Goal: Information Seeking & Learning: Compare options

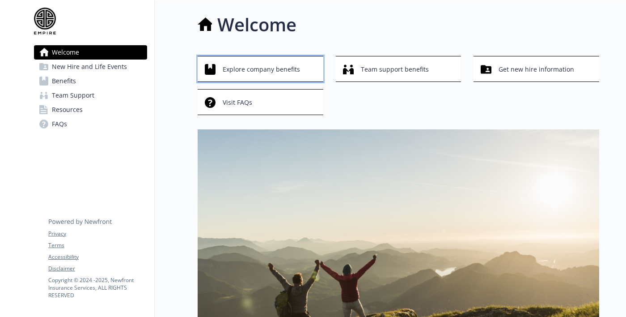
click at [218, 73] on div "Explore company benefits" at bounding box center [262, 69] width 114 height 17
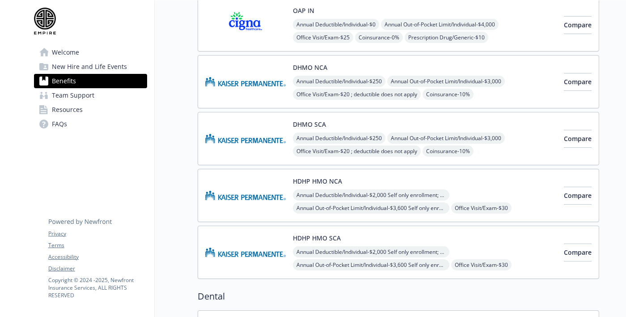
scroll to position [212, 0]
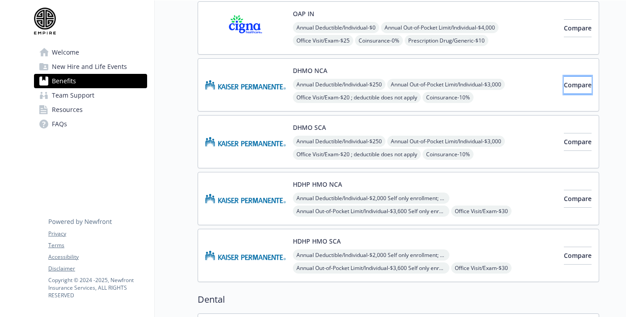
click at [564, 90] on button "Compare" at bounding box center [578, 85] width 28 height 18
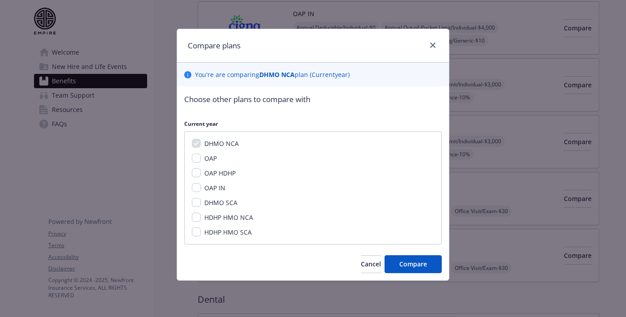
click at [548, 132] on div "Compare plans You ' re are comparing DHMO NCA plan ( Current year) Choose other…" at bounding box center [313, 158] width 626 height 317
click at [361, 260] on span "Cancel" at bounding box center [371, 264] width 20 height 9
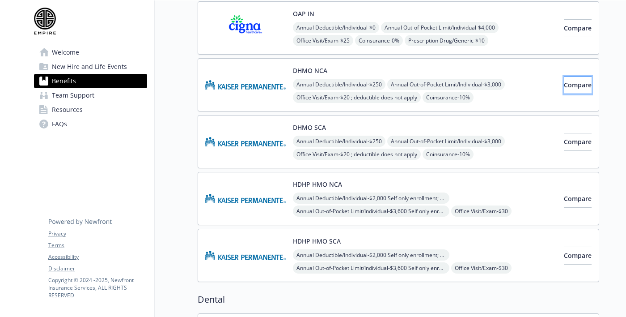
click at [564, 90] on button "Compare" at bounding box center [578, 85] width 28 height 18
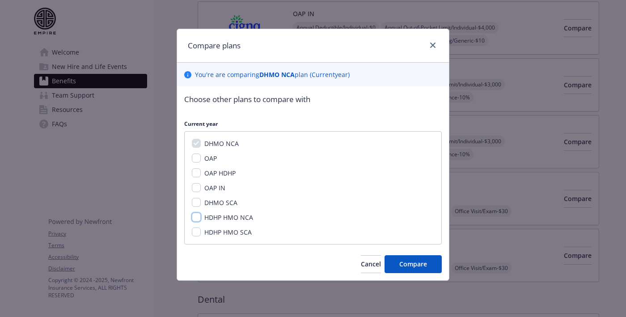
click at [200, 217] on input "HDHP HMO NCA" at bounding box center [196, 217] width 9 height 9
checkbox input "true"
click at [401, 260] on span "Compare" at bounding box center [414, 264] width 28 height 9
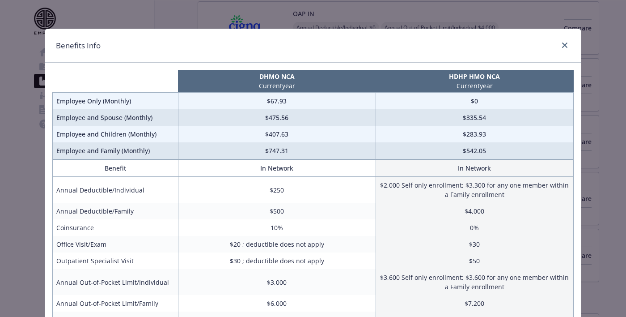
drag, startPoint x: 395, startPoint y: 47, endPoint x: 391, endPoint y: 60, distance: 14.3
click at [391, 60] on div "Benefits Info" at bounding box center [313, 46] width 536 height 34
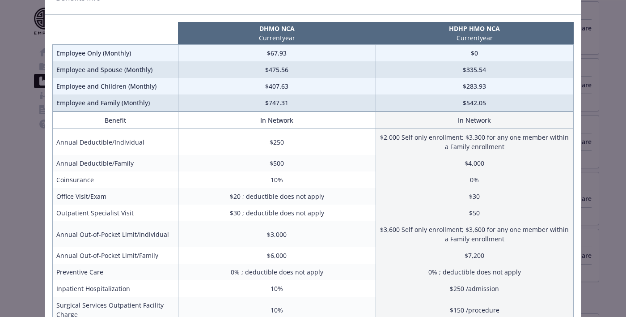
scroll to position [0, 0]
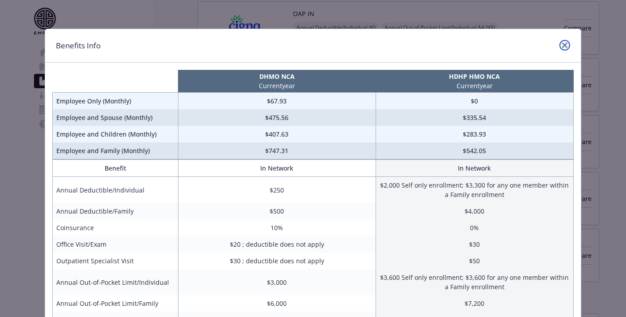
click at [568, 48] on link "close" at bounding box center [565, 45] width 11 height 11
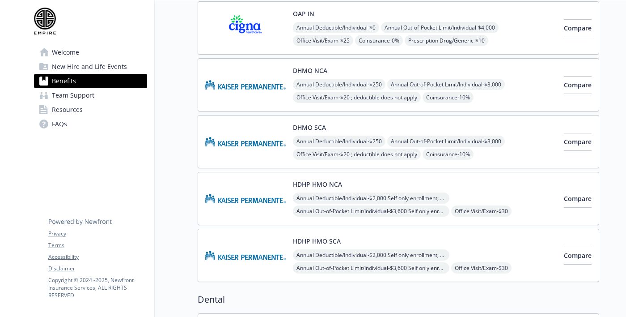
click at [339, 185] on button "HDHP HMO NCA" at bounding box center [317, 183] width 49 height 9
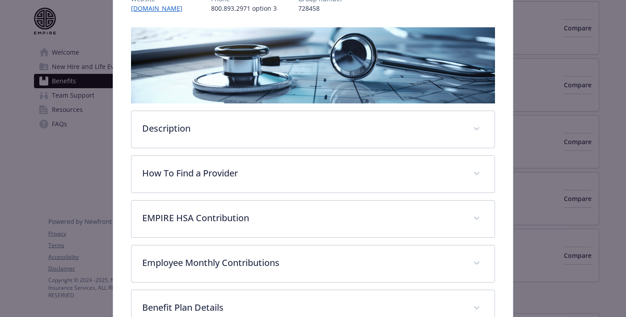
scroll to position [131, 0]
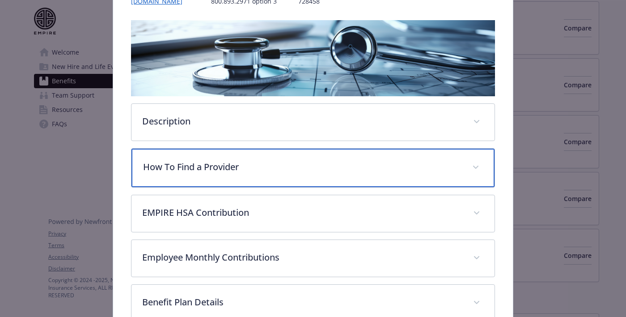
click at [381, 149] on div "How To Find a Provider" at bounding box center [313, 168] width 363 height 38
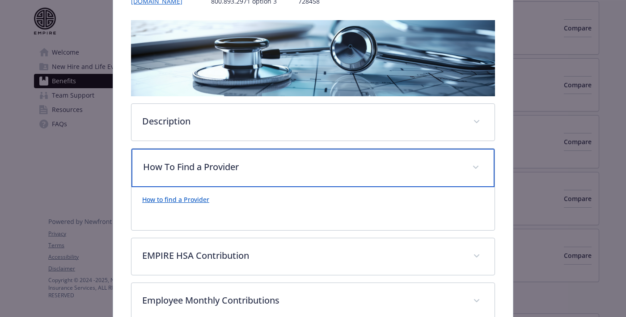
click at [382, 149] on div "How To Find a Provider" at bounding box center [313, 168] width 363 height 38
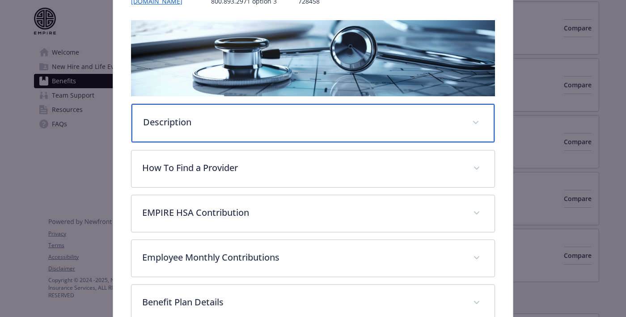
click at [392, 125] on p "Description" at bounding box center [302, 121] width 319 height 13
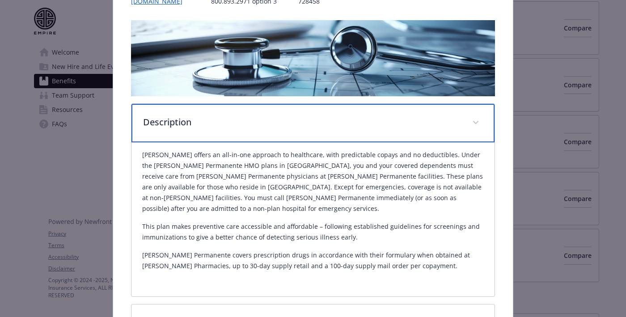
click at [392, 125] on p "Description" at bounding box center [302, 121] width 319 height 13
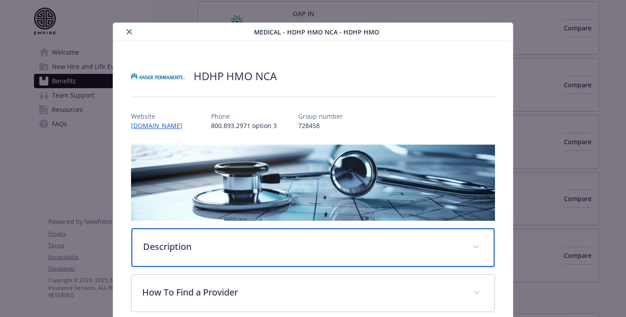
scroll to position [5, 0]
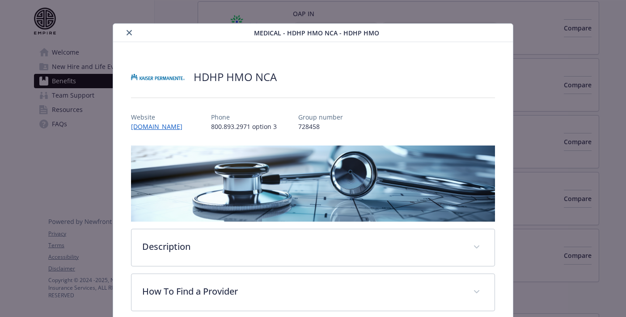
click at [129, 30] on icon "close" at bounding box center [129, 32] width 5 height 5
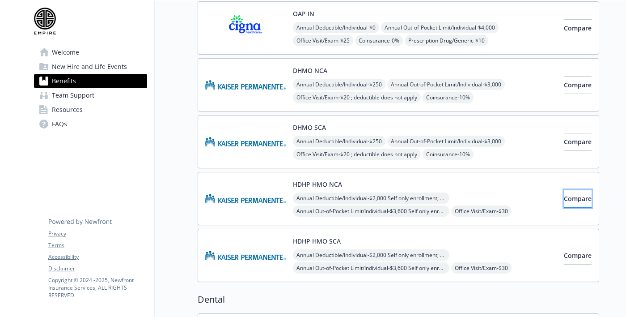
click at [564, 200] on button "Compare" at bounding box center [578, 199] width 28 height 18
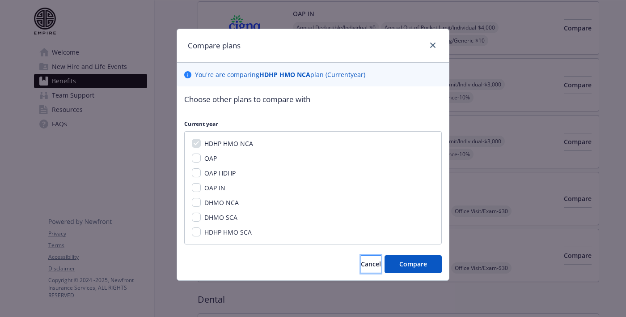
click at [363, 262] on span "Cancel" at bounding box center [371, 264] width 20 height 9
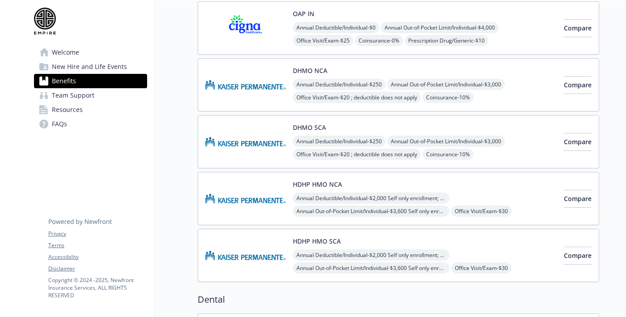
click at [514, 85] on div "Annual Deductible/Individual - $250 Annual Out-of-Pocket Limit/Individual - $3,…" at bounding box center [425, 117] width 264 height 77
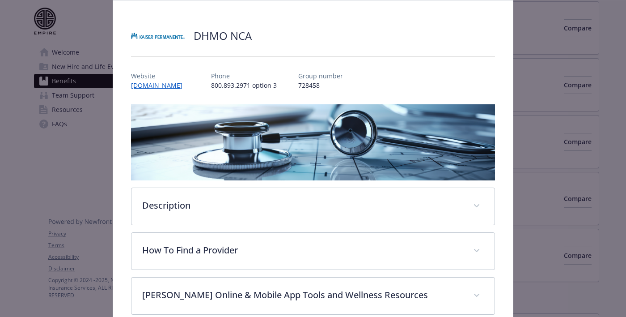
scroll to position [47, 0]
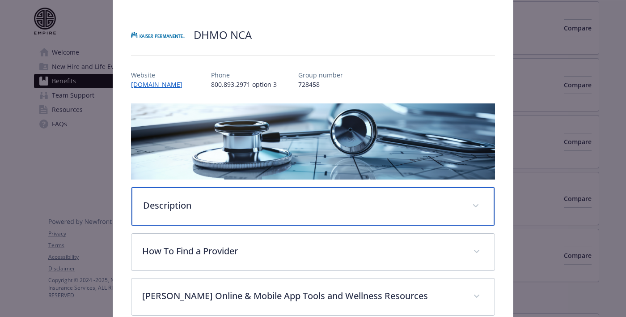
click at [281, 201] on p "Description" at bounding box center [302, 205] width 319 height 13
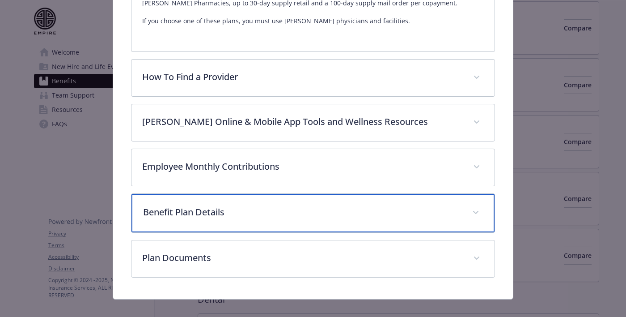
scroll to position [390, 0]
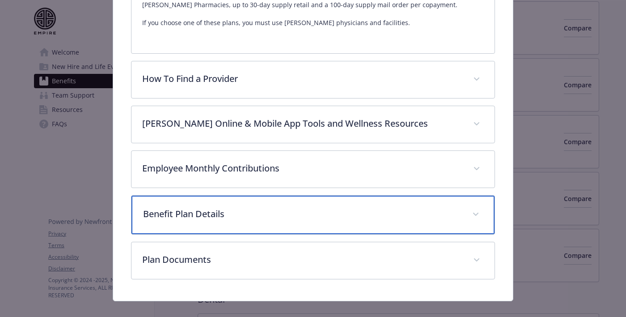
click at [281, 207] on p "Benefit Plan Details" at bounding box center [302, 213] width 319 height 13
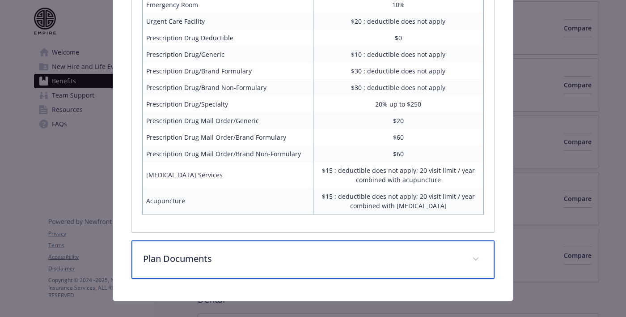
click at [285, 240] on div "Plan Documents" at bounding box center [313, 259] width 363 height 38
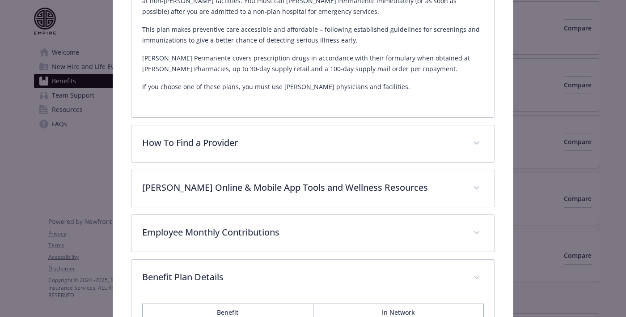
scroll to position [336, 0]
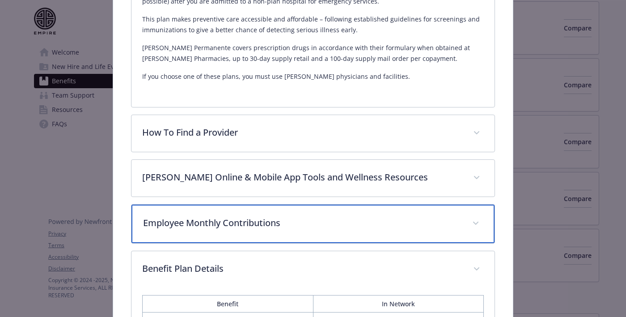
click at [196, 204] on div "Employee Monthly Contributions" at bounding box center [313, 223] width 363 height 38
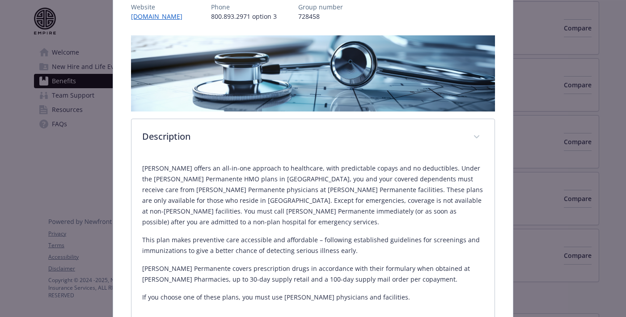
scroll to position [13, 0]
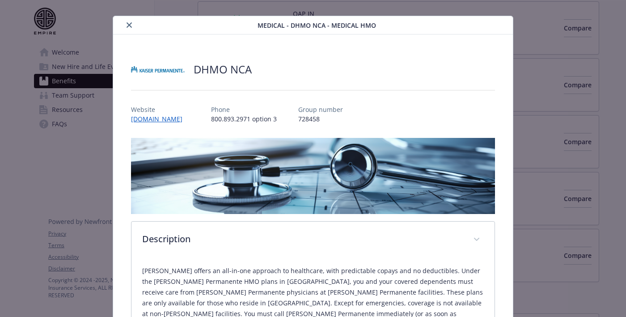
click at [131, 26] on icon "close" at bounding box center [129, 24] width 5 height 5
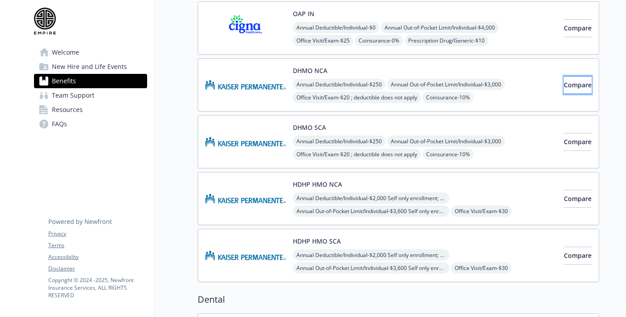
click at [564, 90] on button "Compare" at bounding box center [578, 85] width 28 height 18
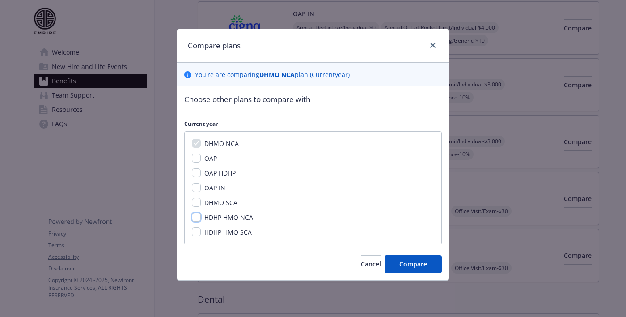
click at [197, 216] on input "HDHP HMO NCA" at bounding box center [196, 217] width 9 height 9
checkbox input "true"
click at [400, 265] on span "Compare" at bounding box center [414, 264] width 28 height 9
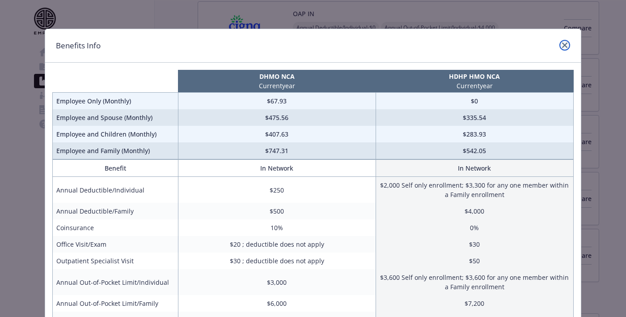
click at [564, 48] on link "close" at bounding box center [565, 45] width 11 height 11
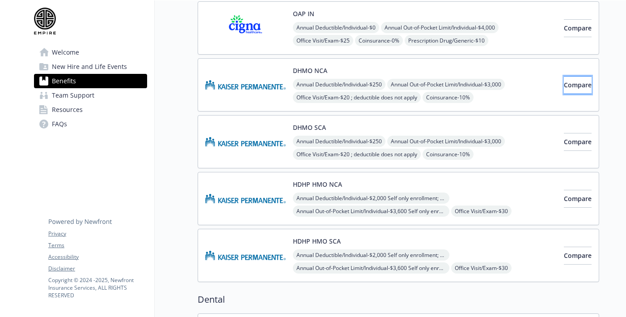
click at [564, 88] on span "Compare" at bounding box center [578, 85] width 28 height 9
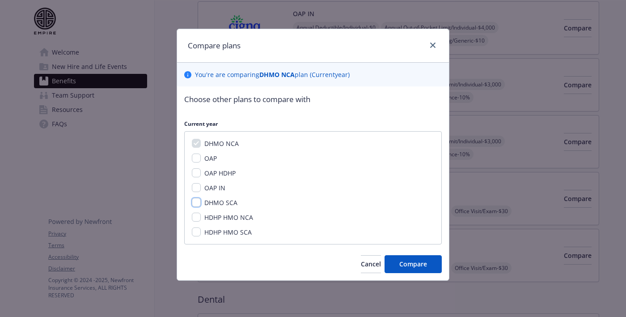
click at [194, 201] on input "DHMO SCA" at bounding box center [196, 202] width 9 height 9
click at [196, 201] on input "DHMO SCA" at bounding box center [196, 202] width 9 height 9
checkbox input "false"
click at [195, 217] on input "HDHP HMO NCA" at bounding box center [196, 217] width 9 height 9
checkbox input "true"
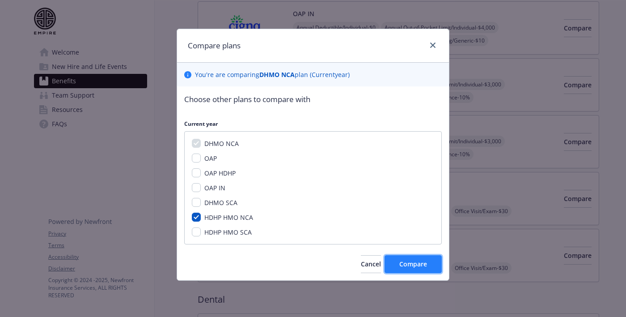
click at [423, 265] on span "Compare" at bounding box center [414, 264] width 28 height 9
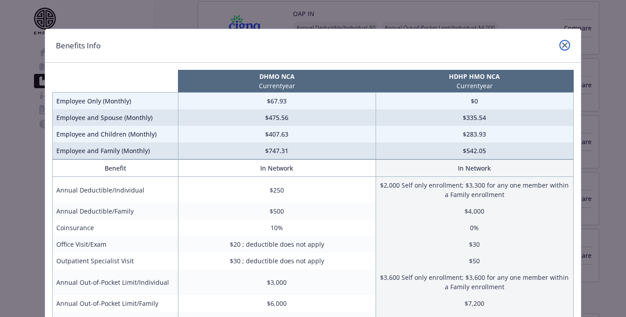
click at [565, 45] on icon "close" at bounding box center [564, 45] width 5 height 5
